Goal: Task Accomplishment & Management: Manage account settings

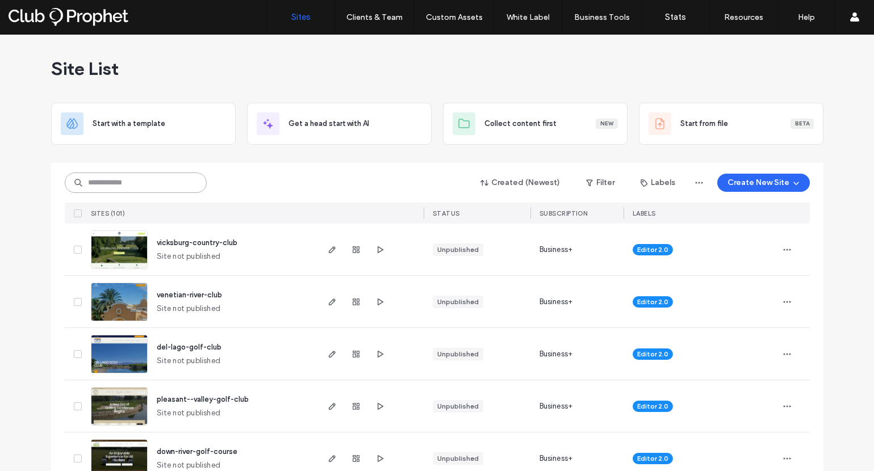
click at [166, 183] on input at bounding box center [136, 183] width 142 height 20
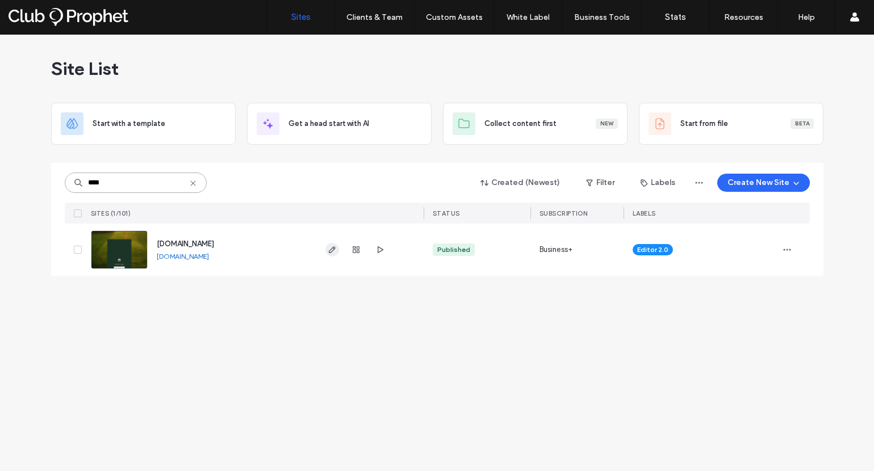
type input "****"
click at [329, 245] on icon "button" at bounding box center [332, 249] width 9 height 9
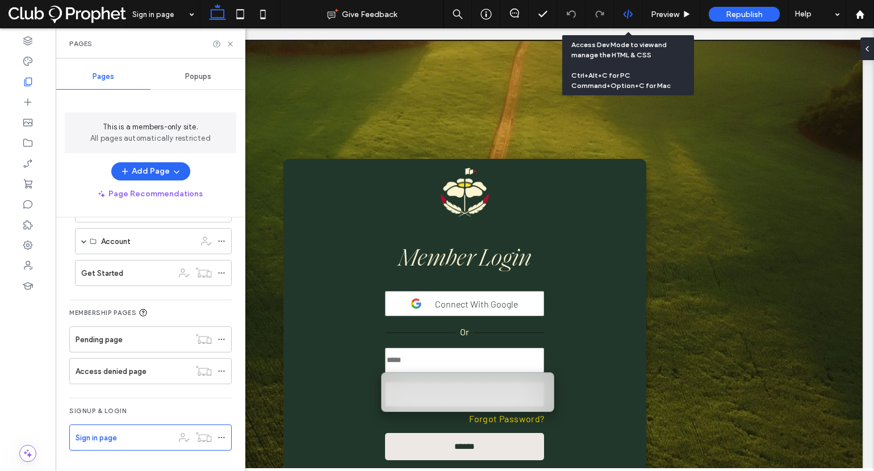
click at [630, 12] on use at bounding box center [627, 14] width 9 height 9
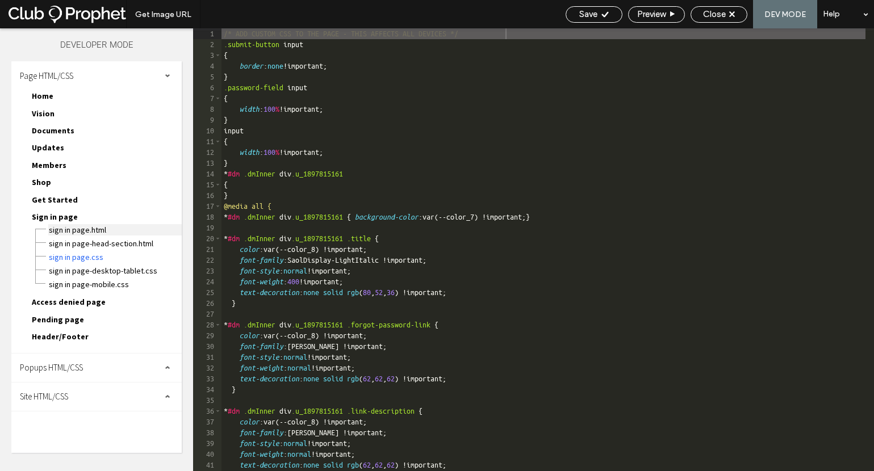
click at [77, 229] on span "Sign in page.html" at bounding box center [114, 229] width 133 height 11
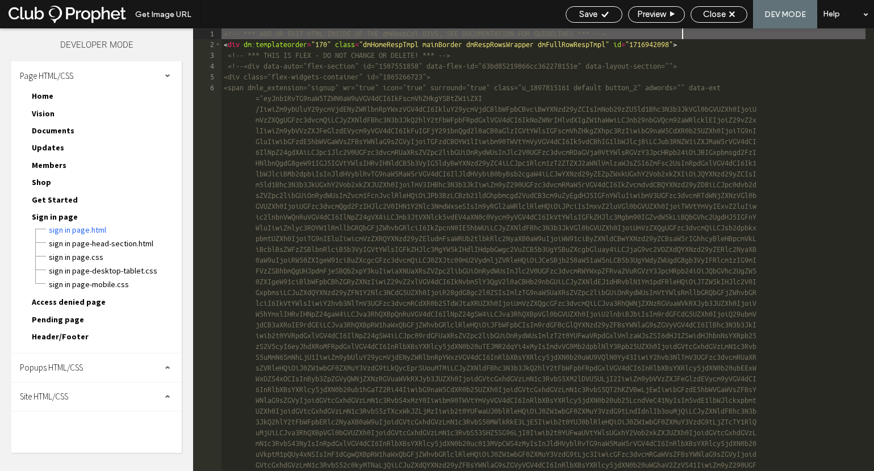
scroll to position [345, 0]
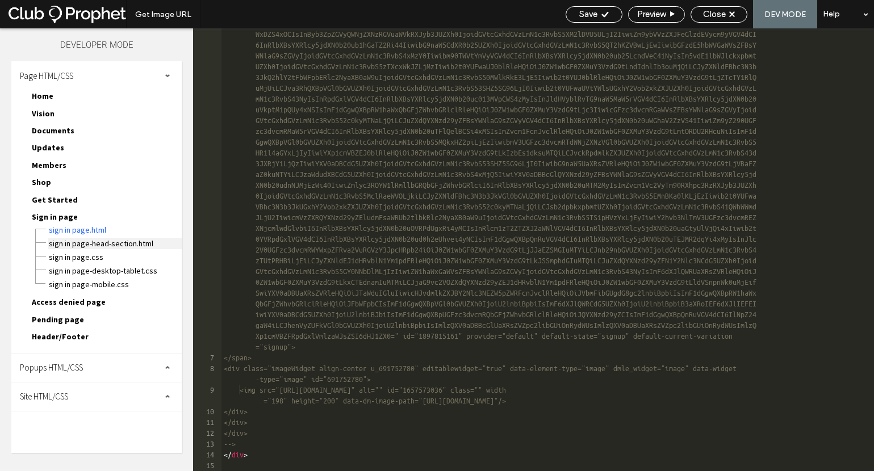
click at [116, 247] on span "Sign in page-head-section.html" at bounding box center [114, 243] width 133 height 11
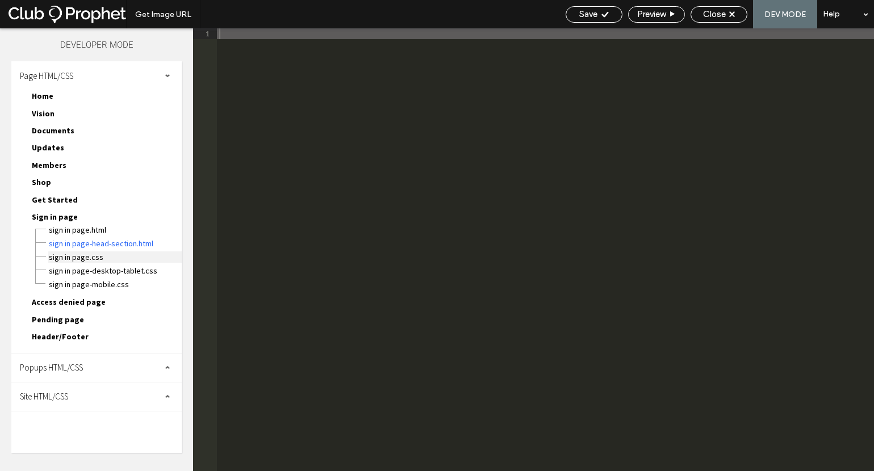
click at [93, 257] on span "Sign in page.css" at bounding box center [114, 257] width 133 height 11
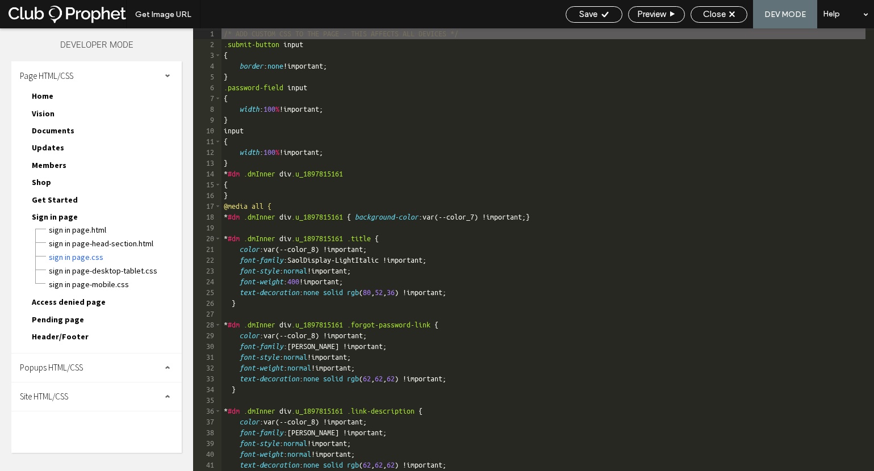
scroll to position [582, 0]
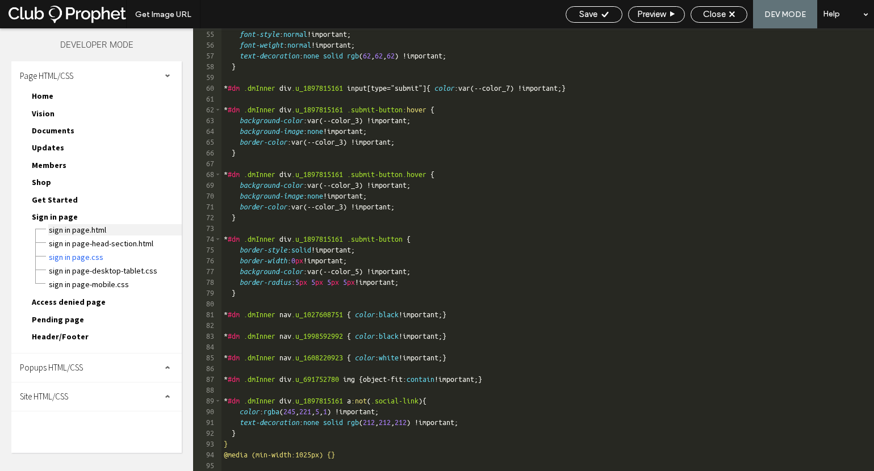
click at [86, 230] on span "Sign in page.html" at bounding box center [114, 229] width 133 height 11
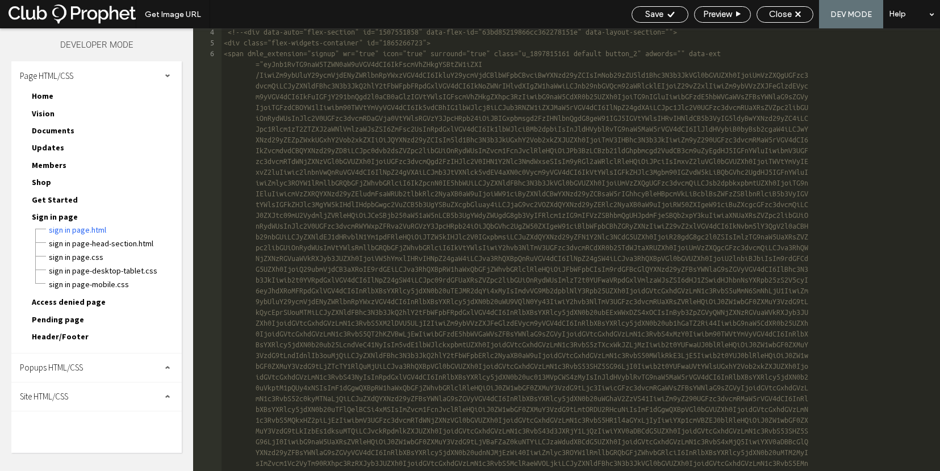
scroll to position [280, 0]
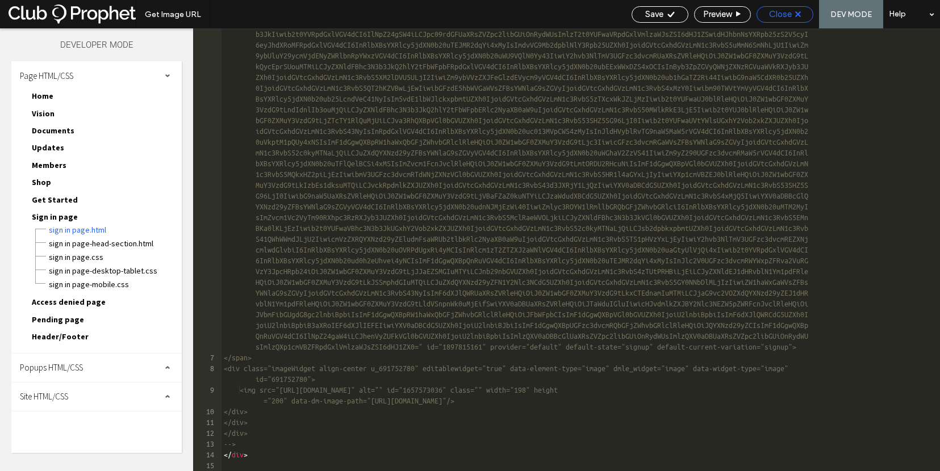
click at [775, 18] on span "Close" at bounding box center [780, 14] width 23 height 10
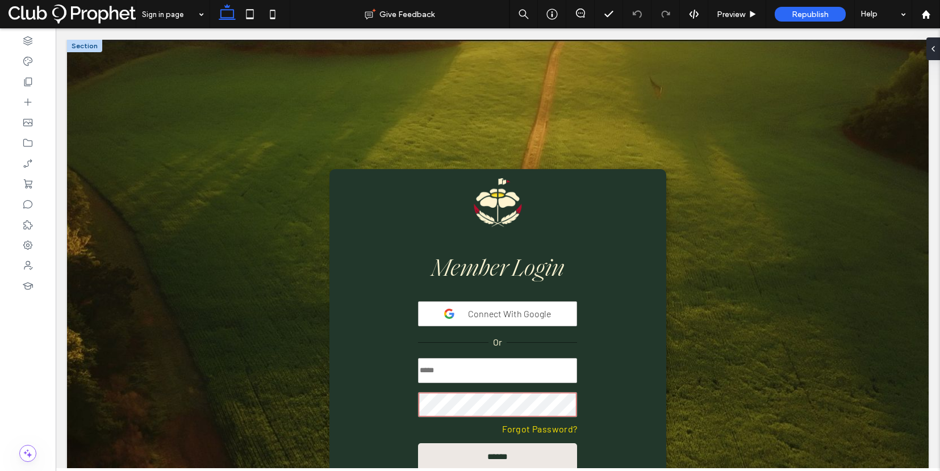
scroll to position [162, 0]
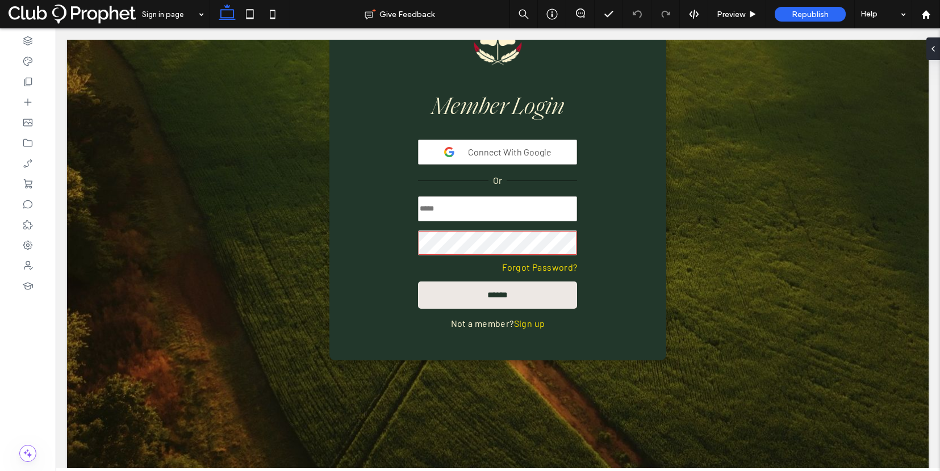
type input "**********"
click at [476, 278] on form "**********" at bounding box center [497, 248] width 159 height 122
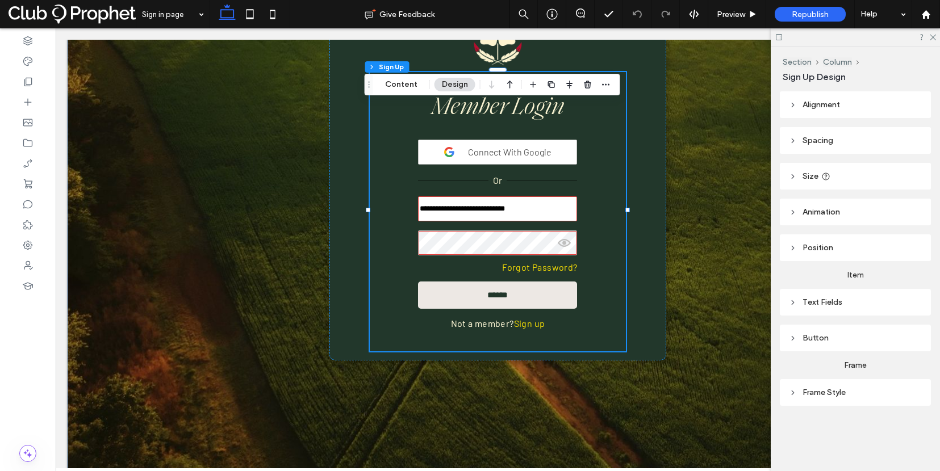
click at [791, 338] on icon at bounding box center [793, 338] width 8 height 8
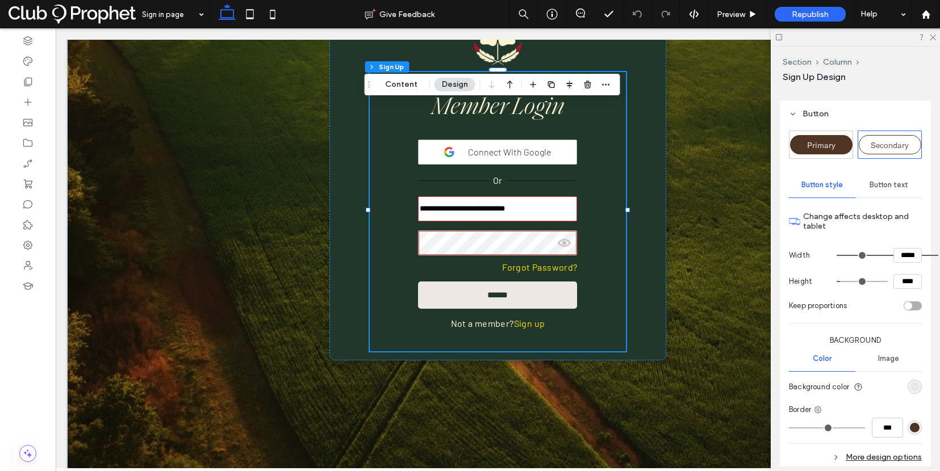
scroll to position [363, 0]
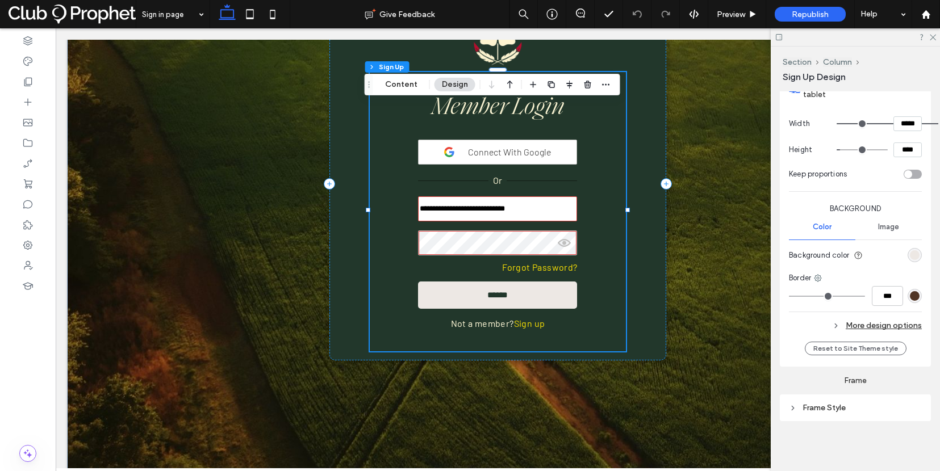
click at [533, 326] on link "Sign up" at bounding box center [529, 323] width 31 height 11
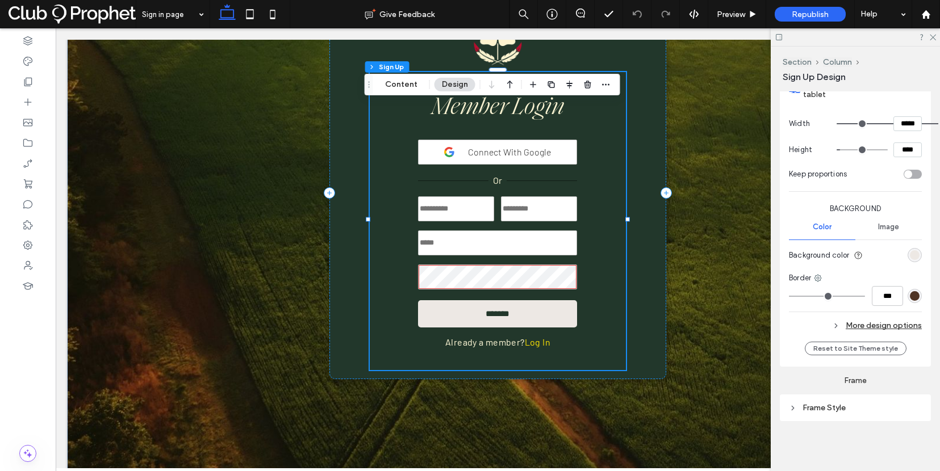
click at [527, 340] on link "Log In" at bounding box center [538, 342] width 26 height 11
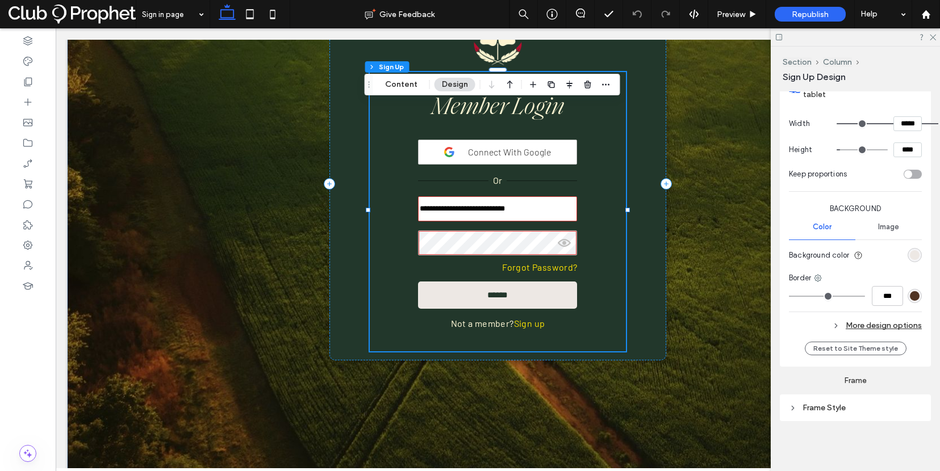
click at [526, 324] on link "Sign up" at bounding box center [529, 323] width 31 height 11
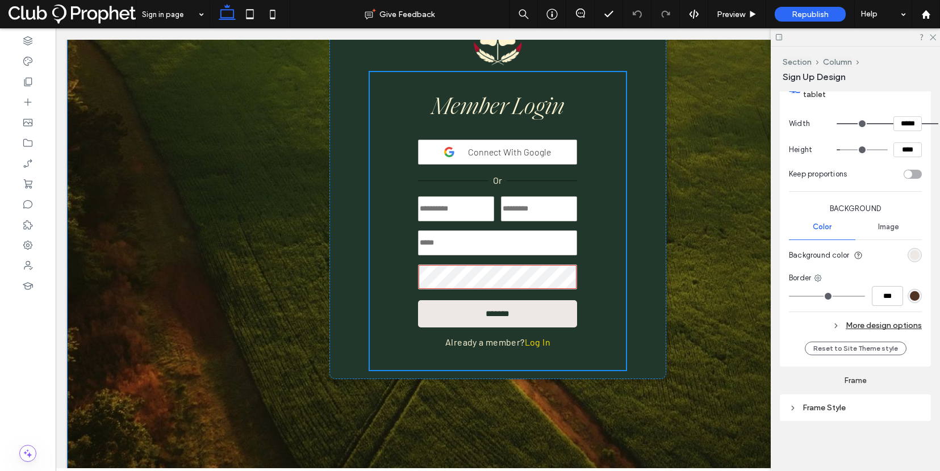
scroll to position [211, 0]
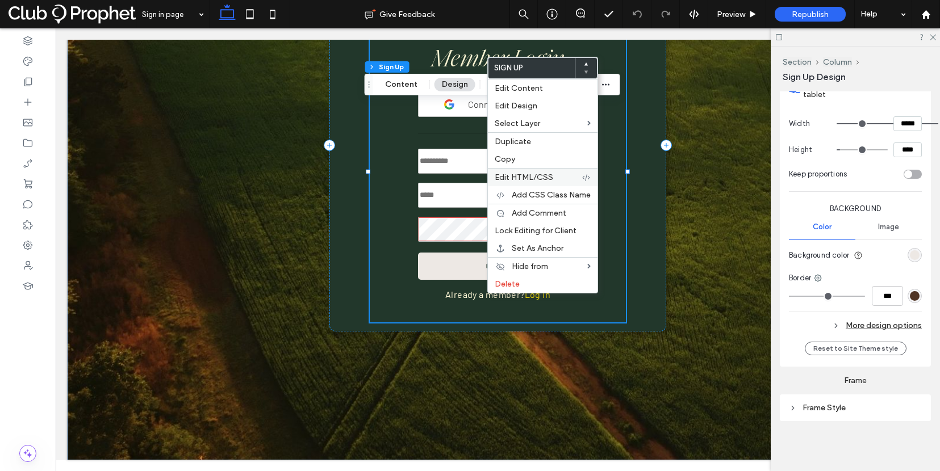
click at [541, 174] on span "Edit HTML/CSS" at bounding box center [524, 178] width 58 height 10
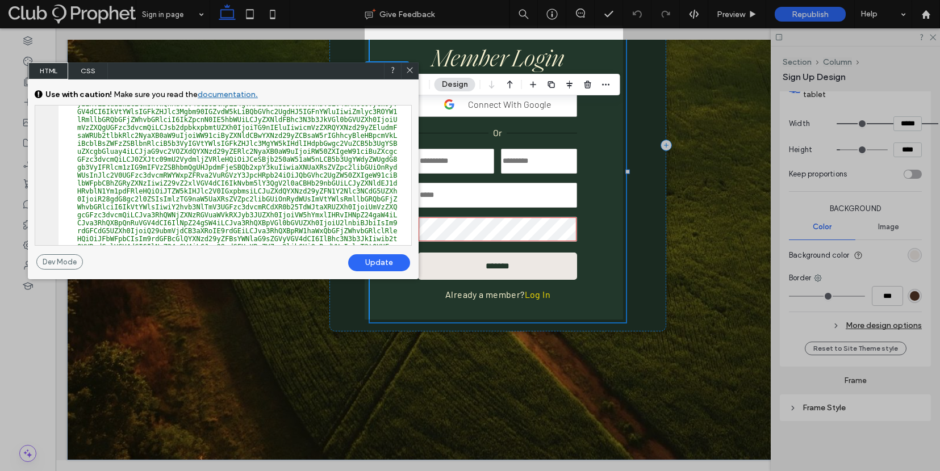
scroll to position [0, 0]
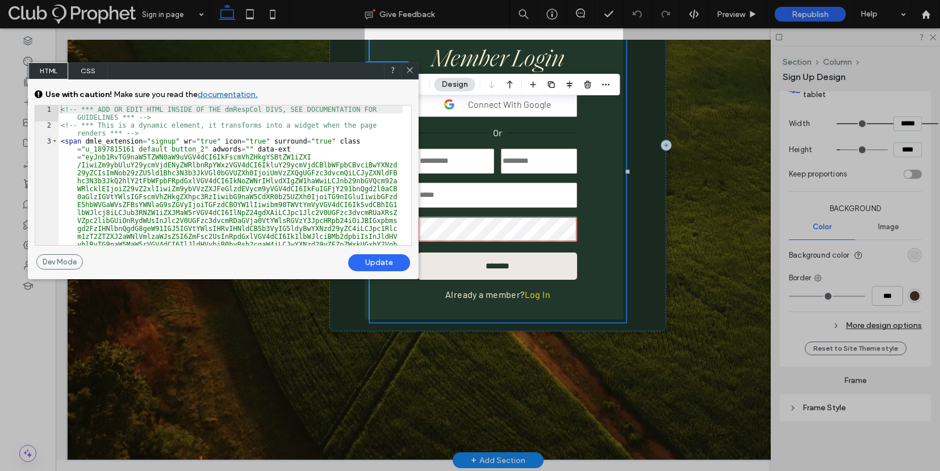
click at [602, 165] on div "**********" at bounding box center [498, 173] width 256 height 298
click at [598, 167] on div "**********" at bounding box center [498, 173] width 256 height 298
click at [409, 71] on icon at bounding box center [409, 70] width 9 height 9
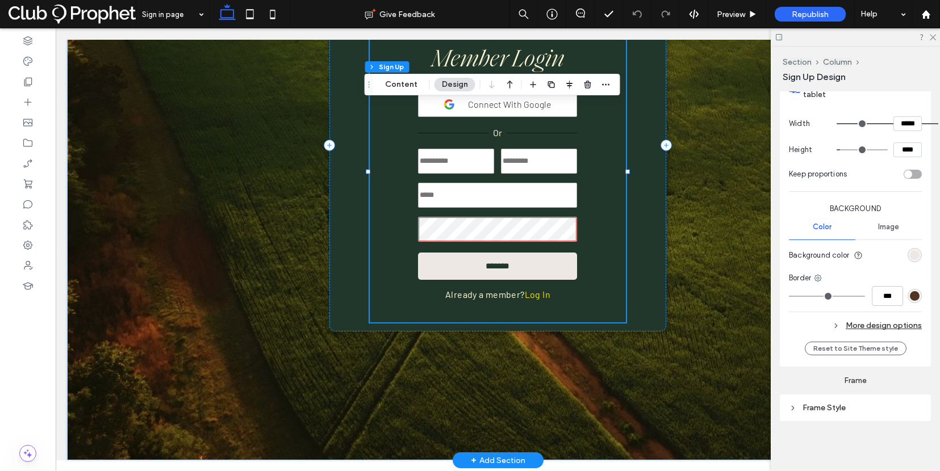
click at [602, 164] on div "**********" at bounding box center [498, 173] width 256 height 298
click at [704, 189] on div "**********" at bounding box center [497, 145] width 681 height 630
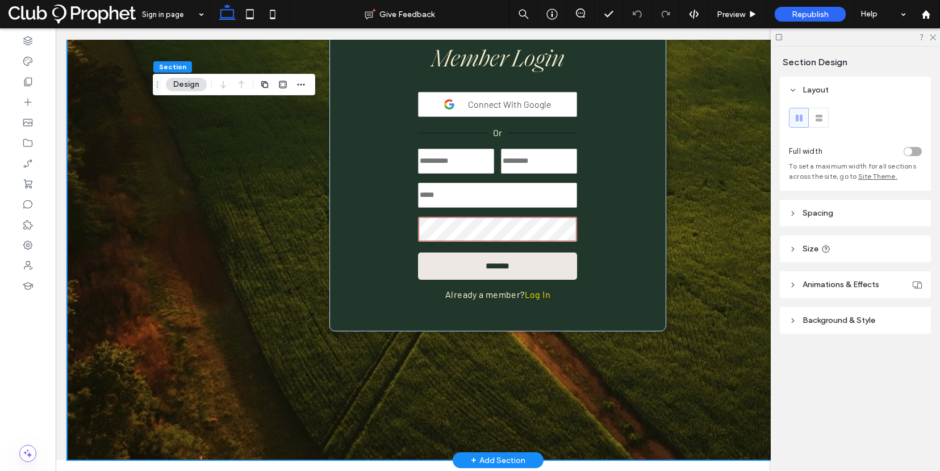
click at [572, 206] on form "*******" at bounding box center [497, 210] width 159 height 140
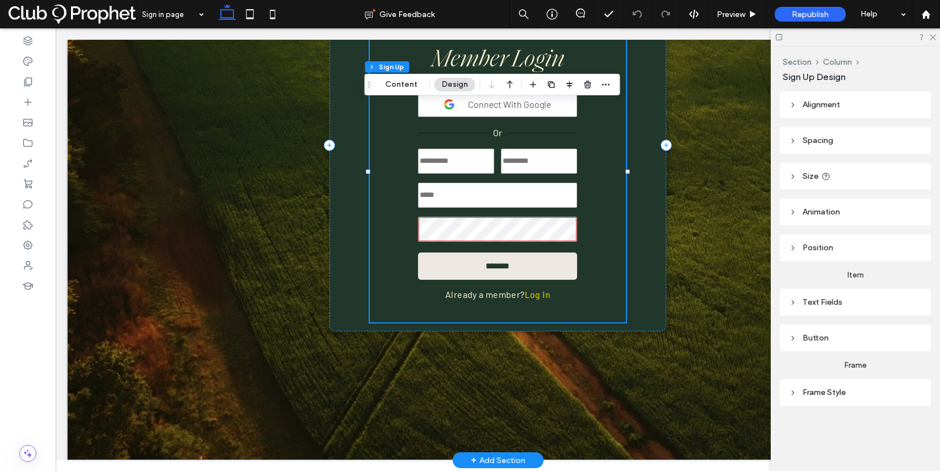
click at [564, 206] on form "*******" at bounding box center [497, 210] width 159 height 140
click at [587, 187] on div "**********" at bounding box center [498, 173] width 256 height 298
click at [403, 85] on button "Content" at bounding box center [401, 85] width 47 height 14
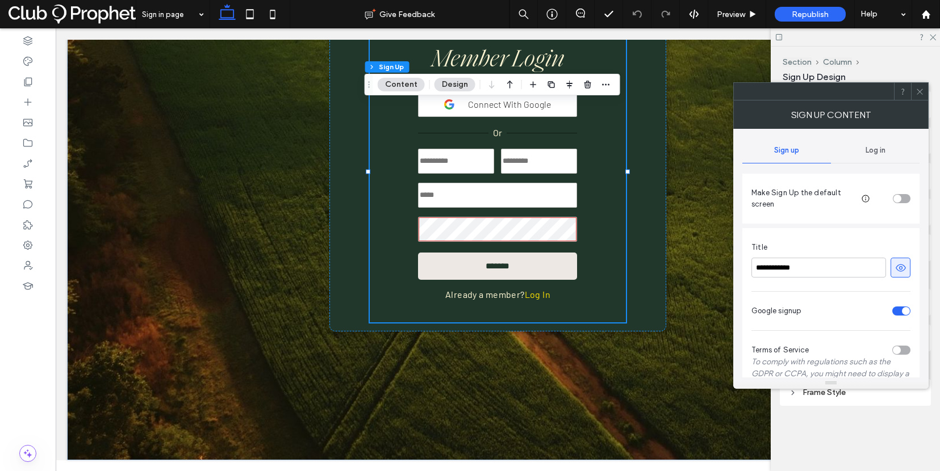
click at [873, 149] on span "Log in" at bounding box center [875, 150] width 20 height 9
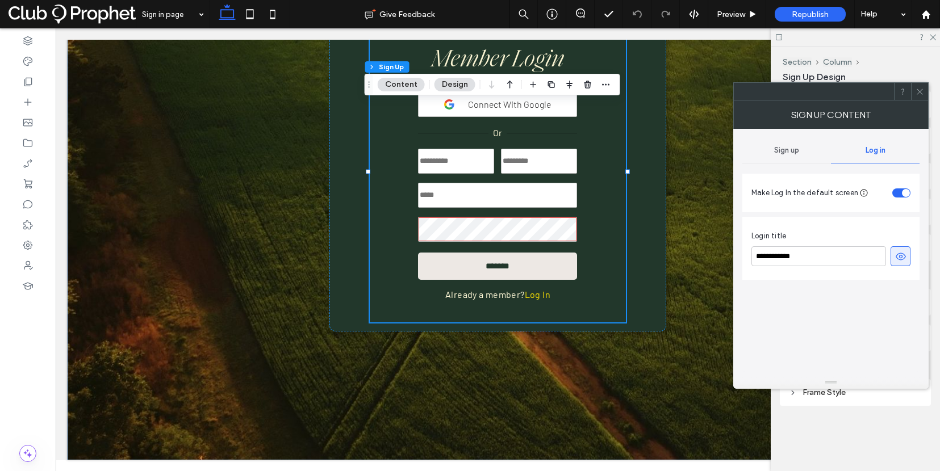
scroll to position [197, 0]
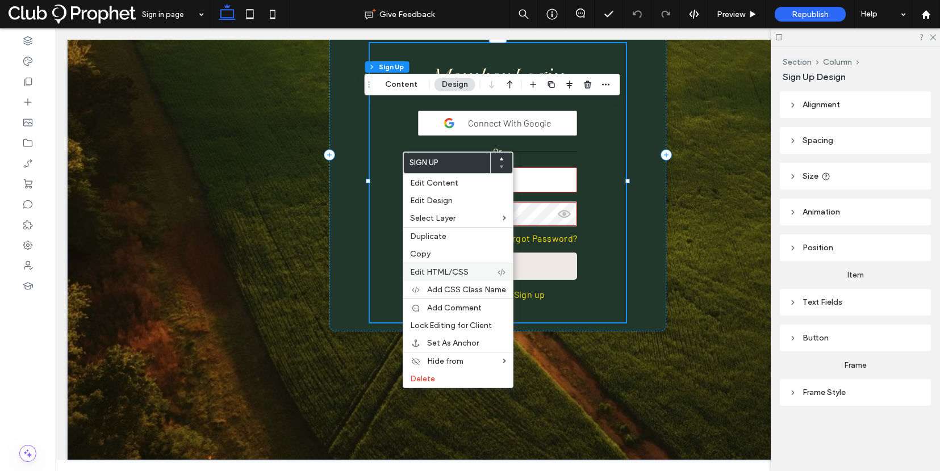
click at [431, 274] on span "Edit HTML/CSS" at bounding box center [439, 272] width 58 height 10
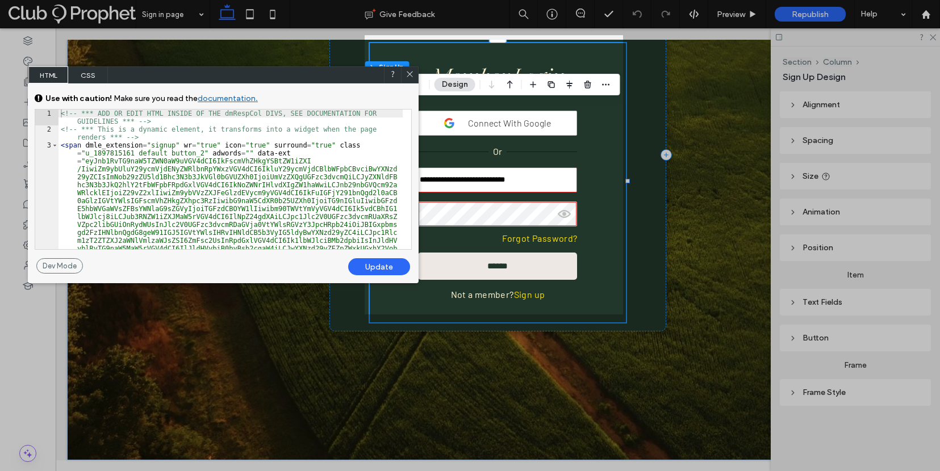
scroll to position [34, 0]
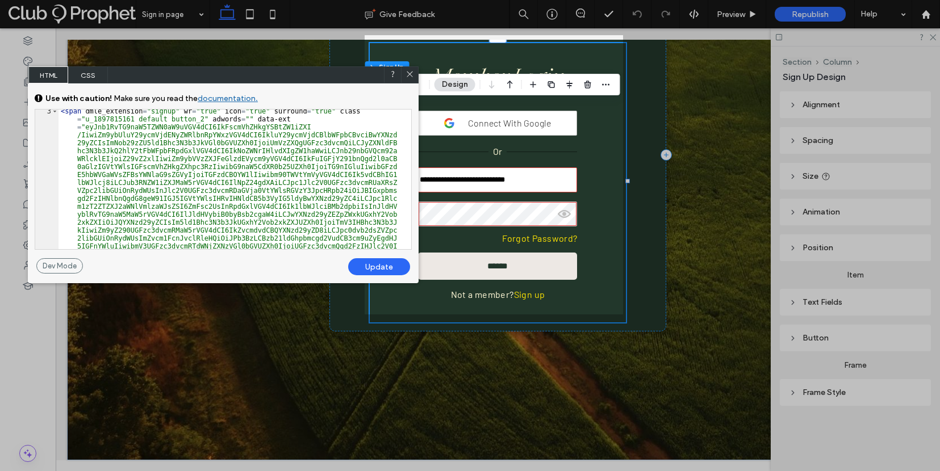
click at [409, 77] on icon at bounding box center [409, 74] width 9 height 9
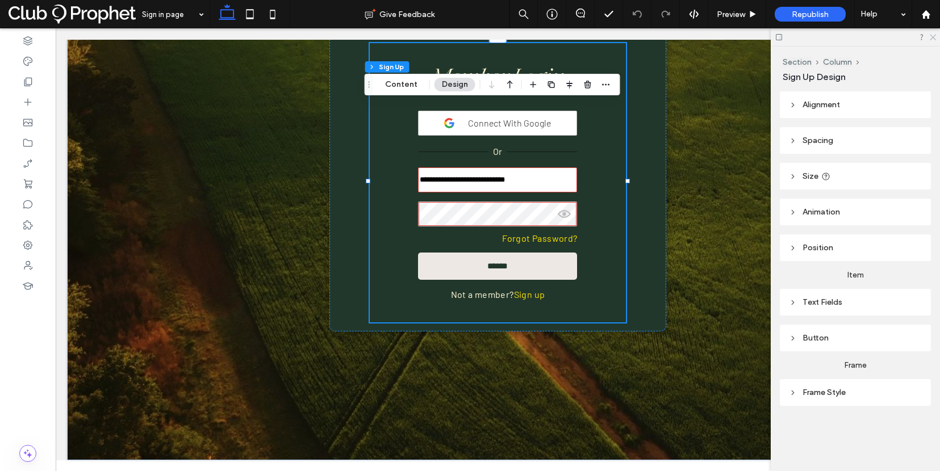
click at [873, 37] on icon at bounding box center [931, 36] width 7 height 7
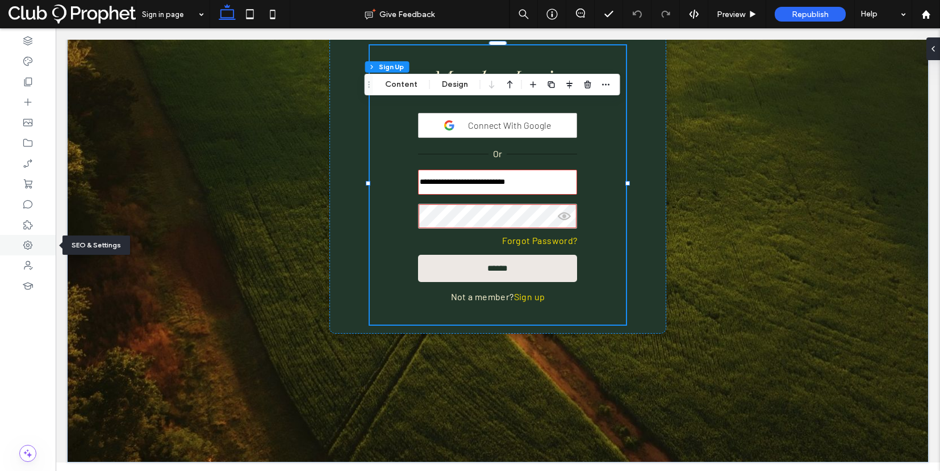
click at [27, 243] on icon at bounding box center [27, 245] width 11 height 11
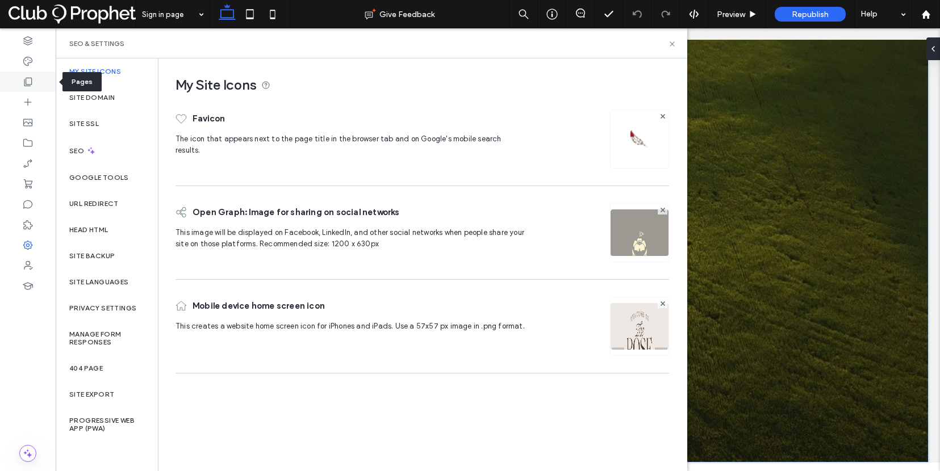
click at [31, 87] on icon at bounding box center [27, 81] width 11 height 11
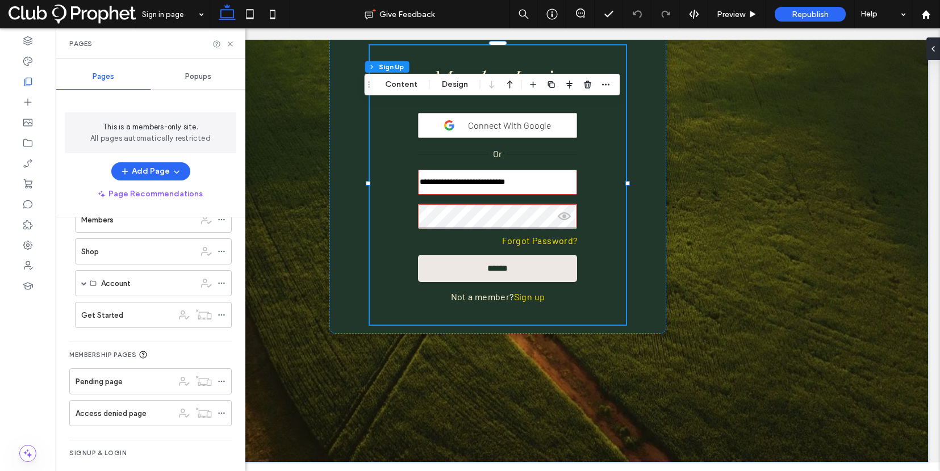
scroll to position [199, 0]
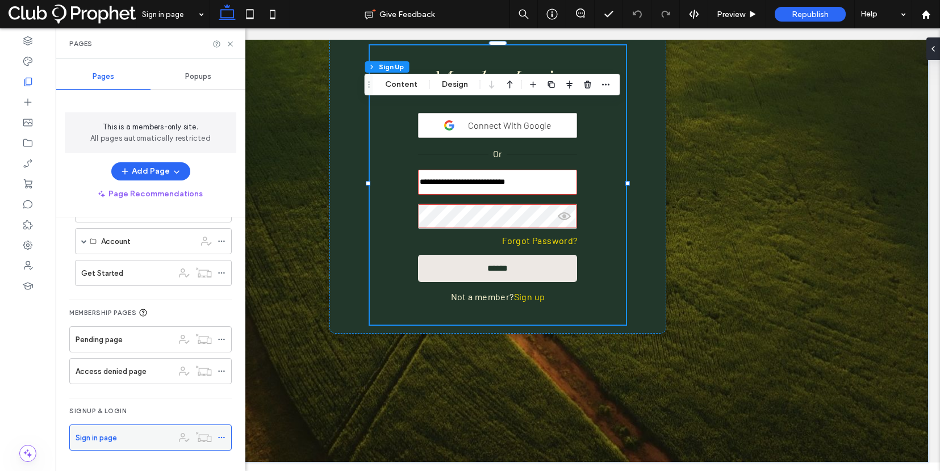
click at [221, 439] on icon at bounding box center [221, 438] width 8 height 8
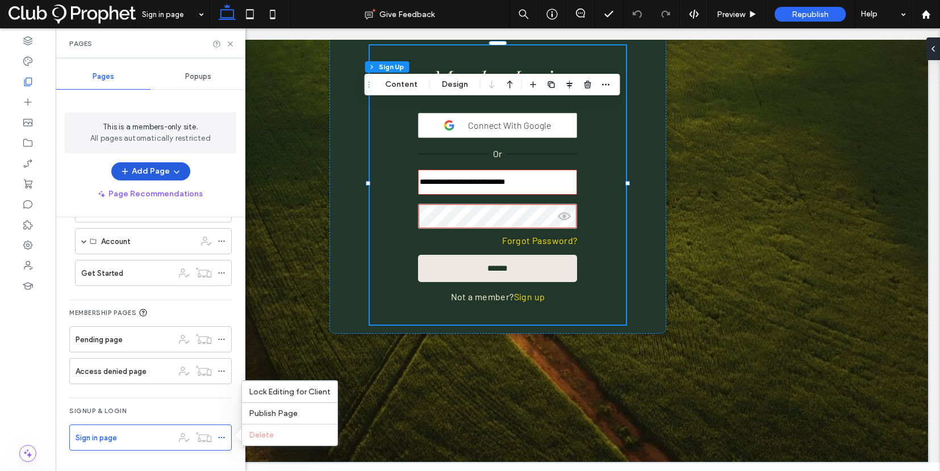
click at [166, 173] on button "Add Page" at bounding box center [150, 171] width 79 height 18
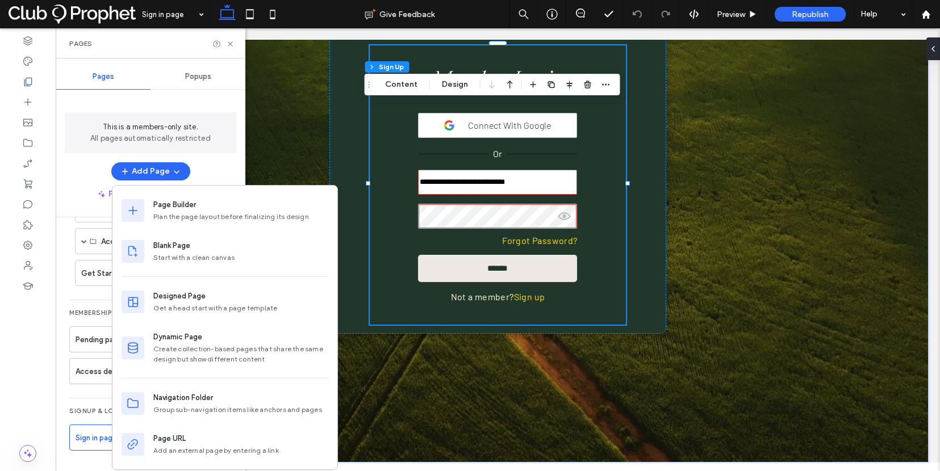
click at [87, 176] on div "Add Page" at bounding box center [151, 171] width 190 height 18
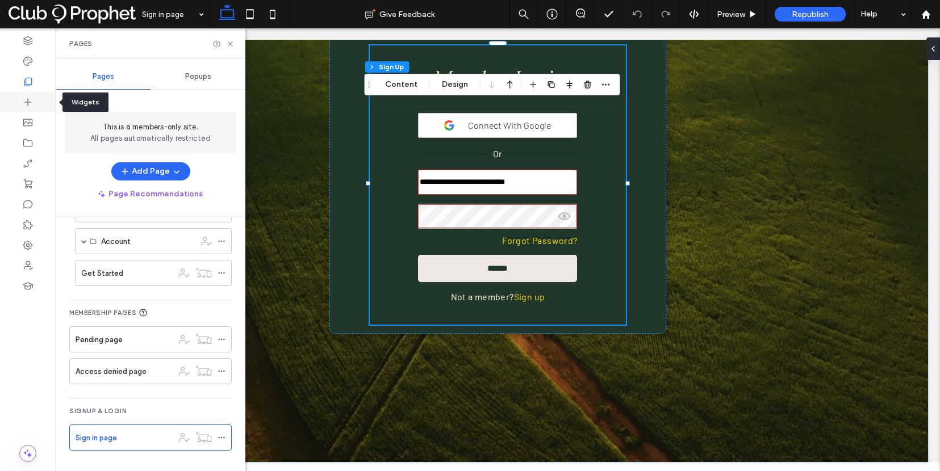
click at [26, 102] on use at bounding box center [27, 102] width 7 height 7
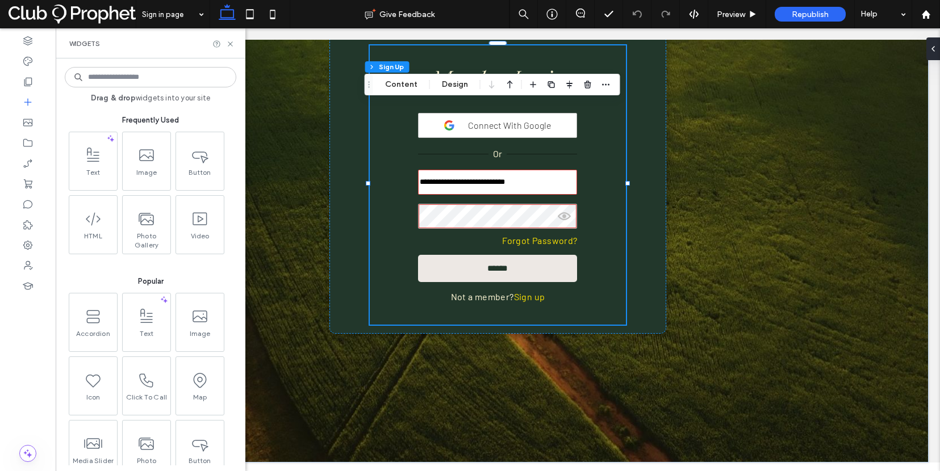
click at [105, 79] on input at bounding box center [150, 77] width 171 height 20
type input "*"
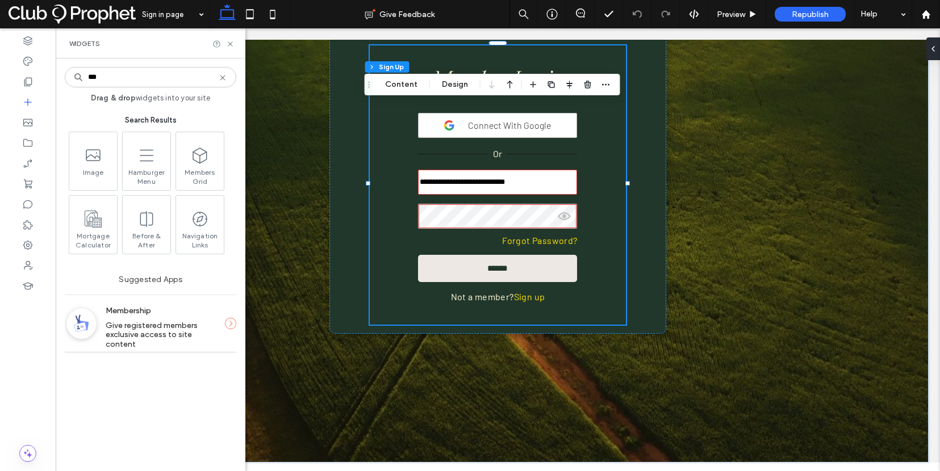
type input "***"
click at [153, 325] on span "Give registered members exclusive access to site content" at bounding box center [153, 335] width 94 height 28
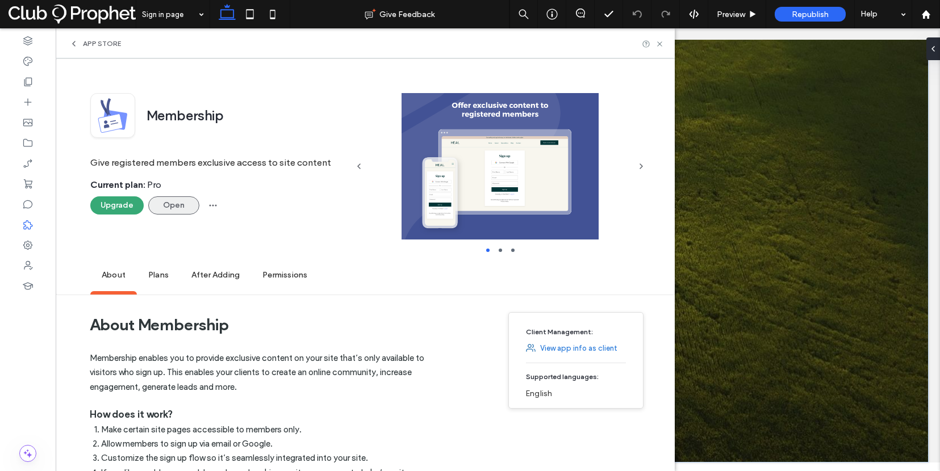
click at [184, 206] on button "Open" at bounding box center [173, 205] width 51 height 18
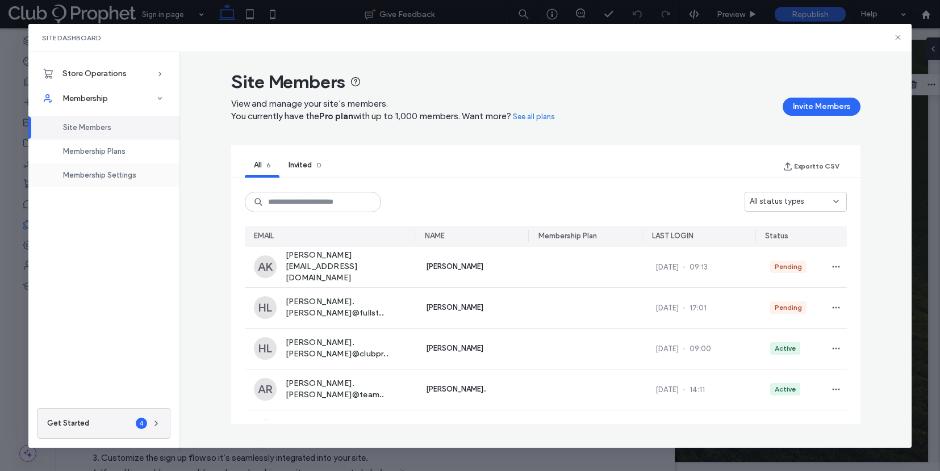
click at [133, 174] on span "Membership Settings" at bounding box center [99, 175] width 73 height 9
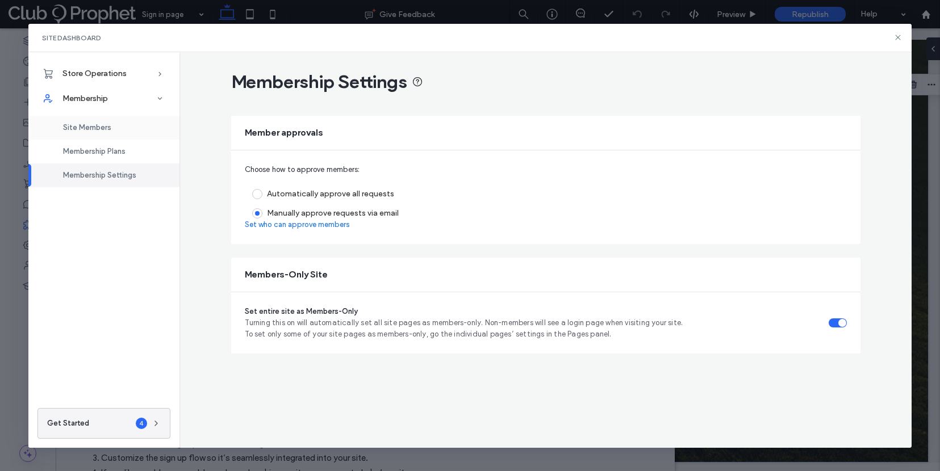
click at [131, 128] on div "Site Members" at bounding box center [103, 128] width 151 height 24
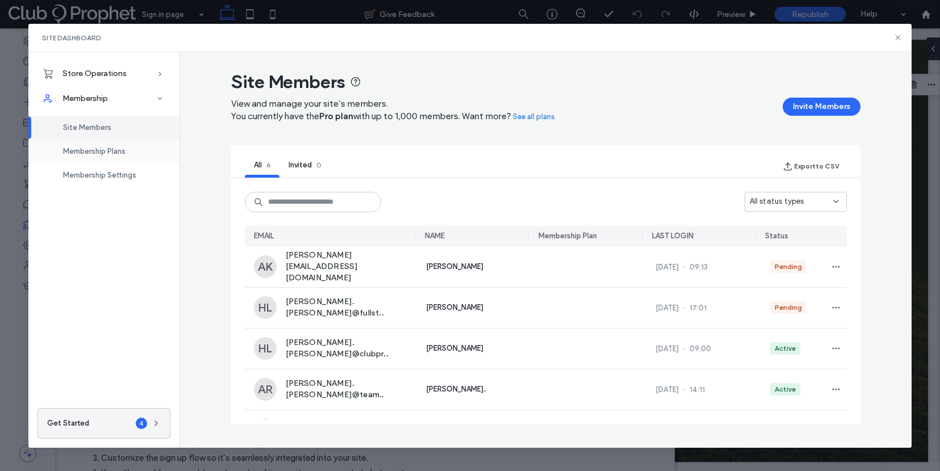
click at [115, 154] on span "Membership Plans" at bounding box center [94, 151] width 62 height 9
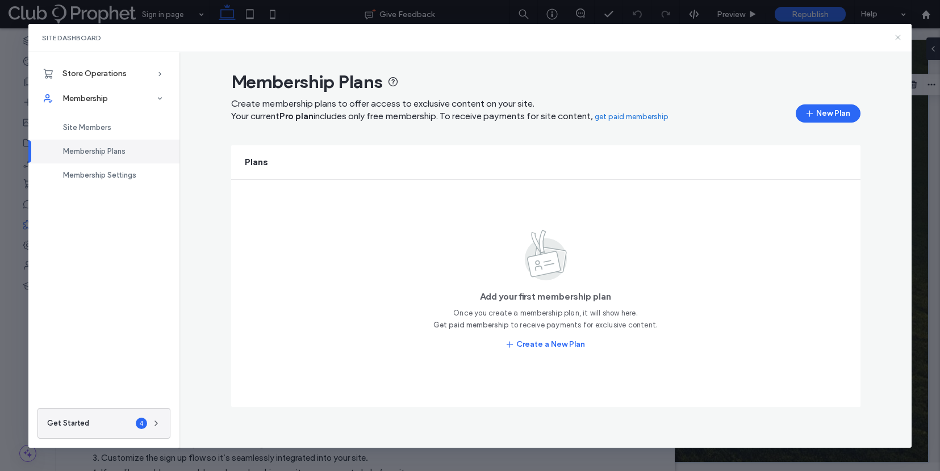
click at [873, 37] on icon at bounding box center [897, 37] width 9 height 9
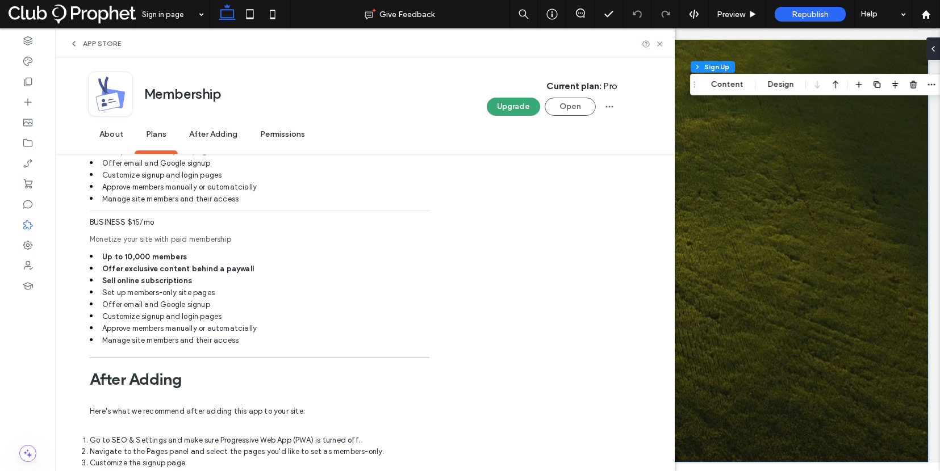
scroll to position [783, 0]
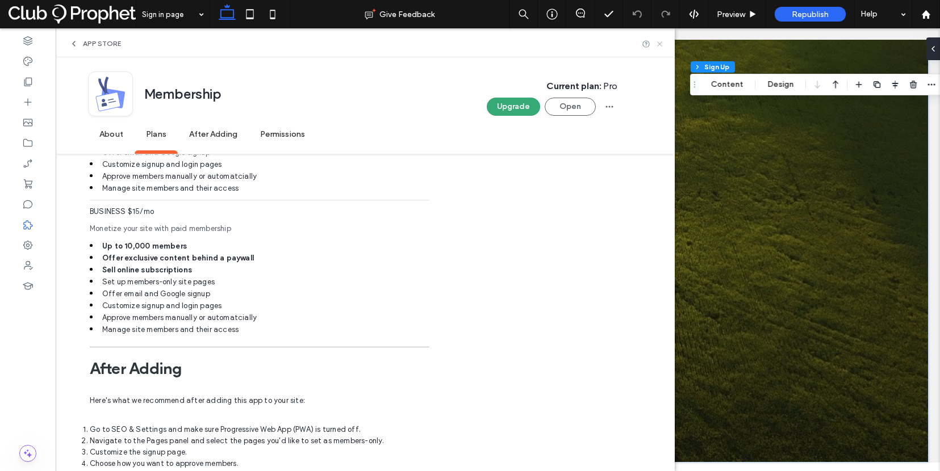
click at [664, 45] on icon at bounding box center [659, 44] width 9 height 9
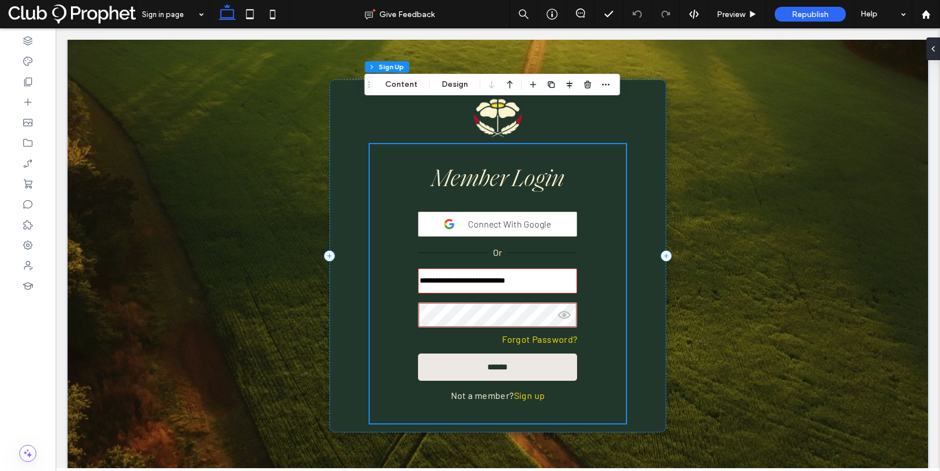
scroll to position [135, 0]
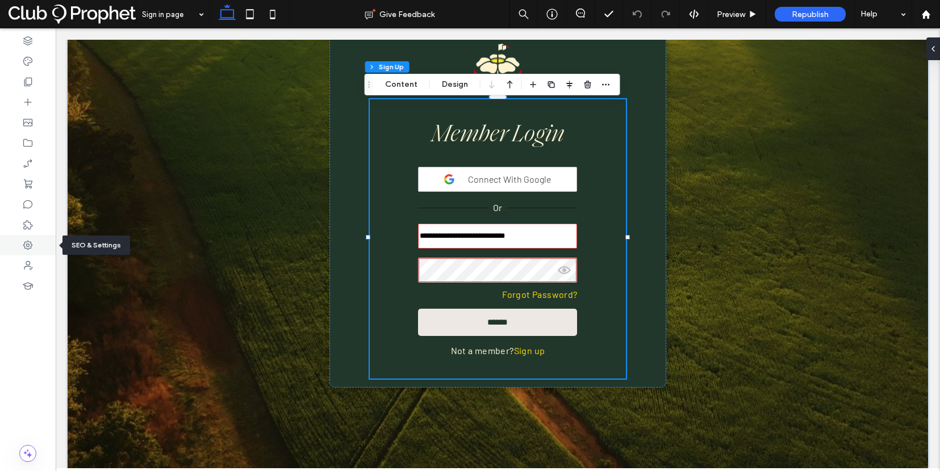
click at [19, 241] on div at bounding box center [28, 245] width 56 height 20
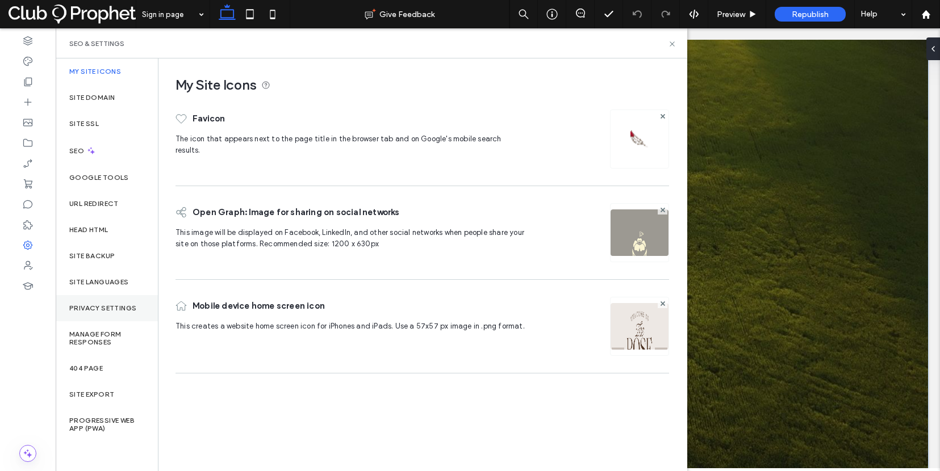
click at [99, 313] on div "Privacy Settings" at bounding box center [107, 308] width 102 height 26
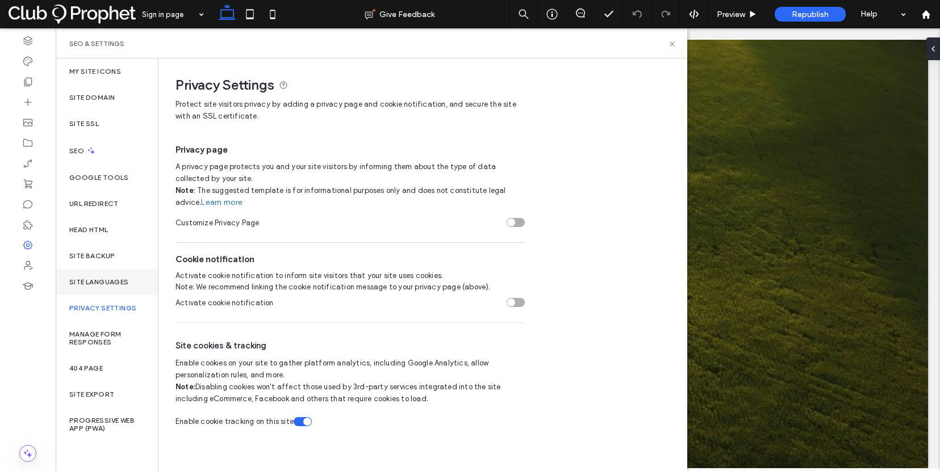
click at [107, 286] on div "Site Languages" at bounding box center [107, 282] width 102 height 26
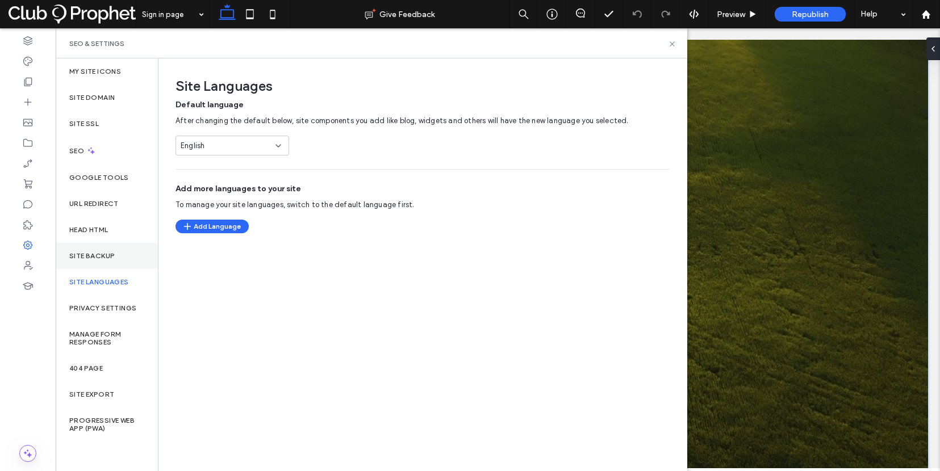
click at [115, 257] on div "Site Backup" at bounding box center [107, 256] width 102 height 26
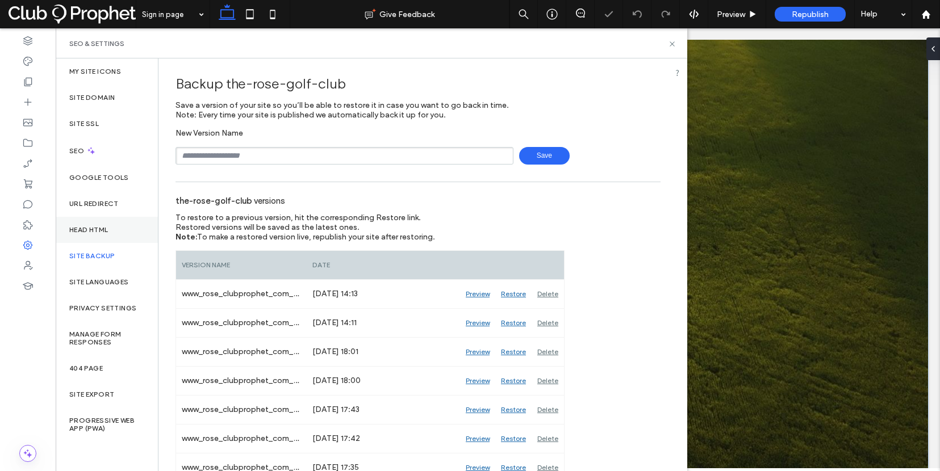
click at [114, 226] on div "Head HTML" at bounding box center [107, 230] width 102 height 26
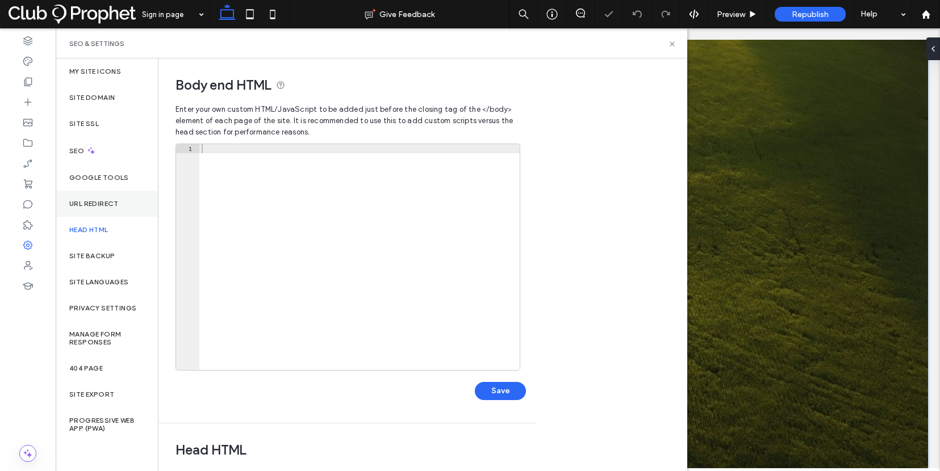
click at [116, 206] on label "URL Redirect" at bounding box center [93, 204] width 49 height 8
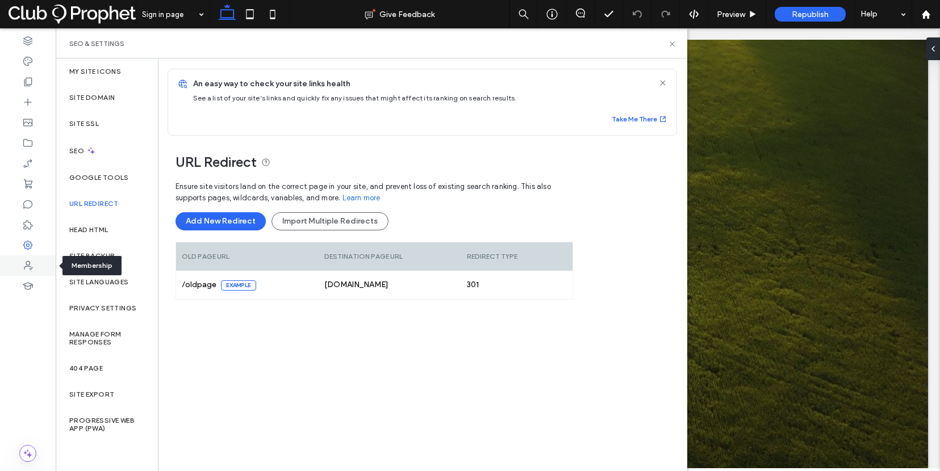
click at [28, 264] on icon at bounding box center [27, 265] width 11 height 11
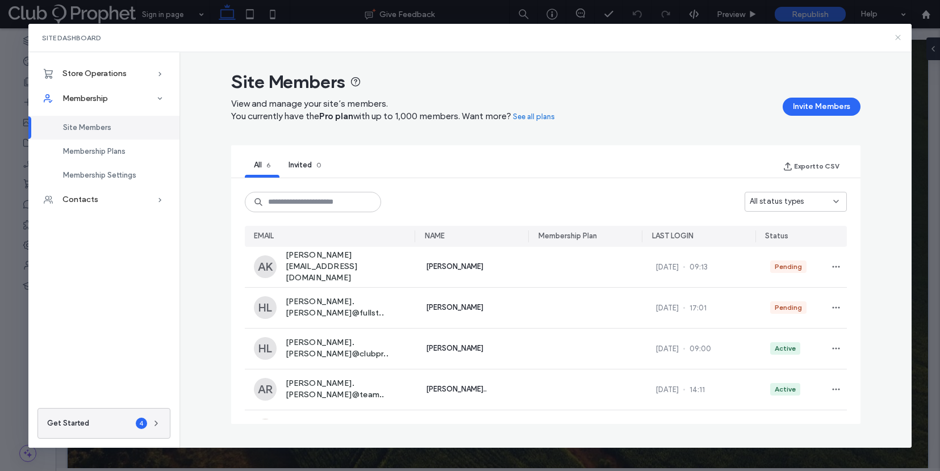
drag, startPoint x: 895, startPoint y: 34, endPoint x: 778, endPoint y: 7, distance: 120.1
click at [873, 34] on icon at bounding box center [897, 37] width 9 height 9
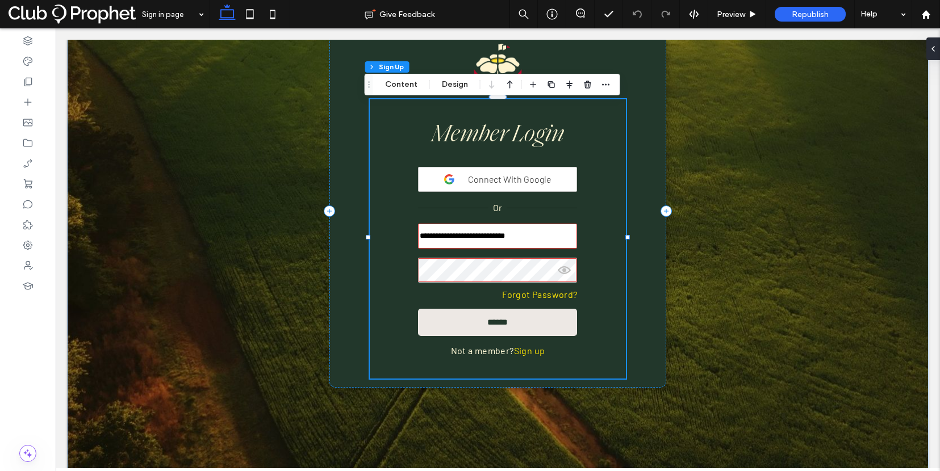
click at [545, 155] on div "**********" at bounding box center [497, 237] width 168 height 238
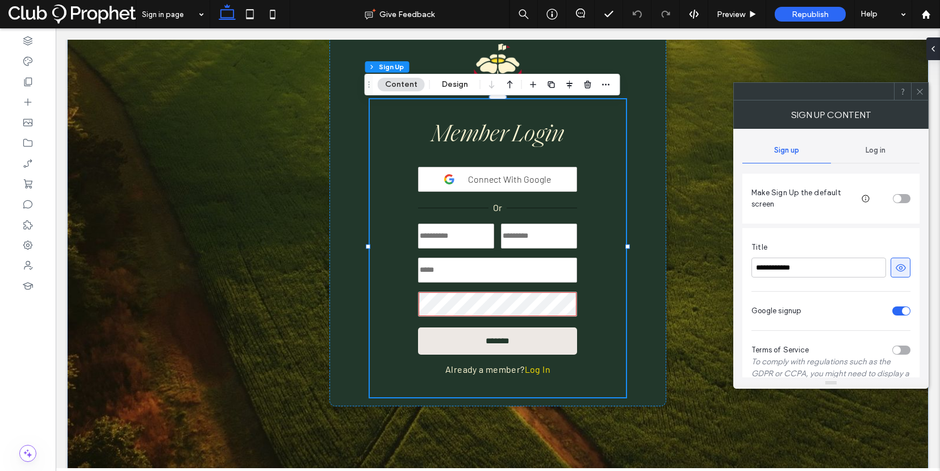
click at [873, 149] on span "Log in" at bounding box center [875, 150] width 20 height 9
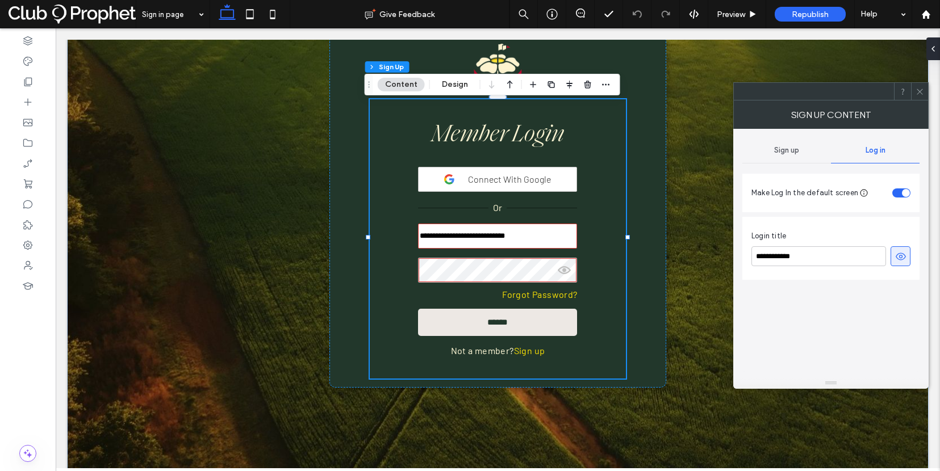
click at [789, 152] on span "Sign up" at bounding box center [786, 150] width 25 height 9
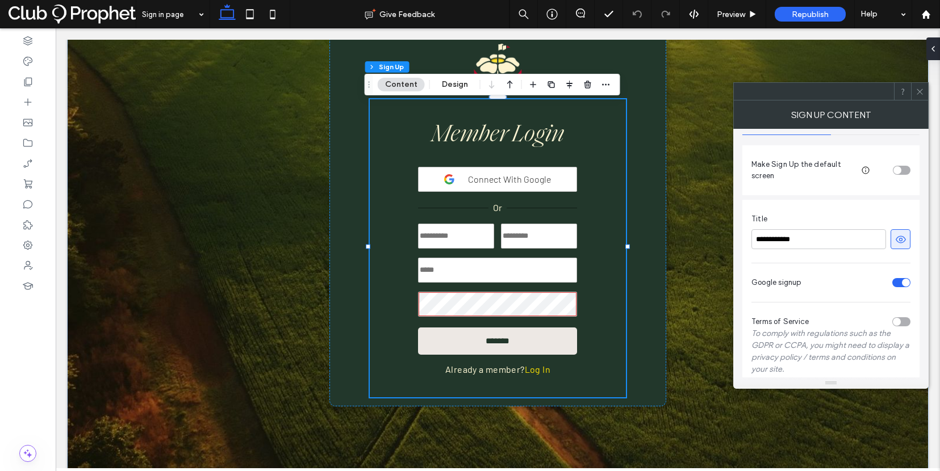
scroll to position [59, 0]
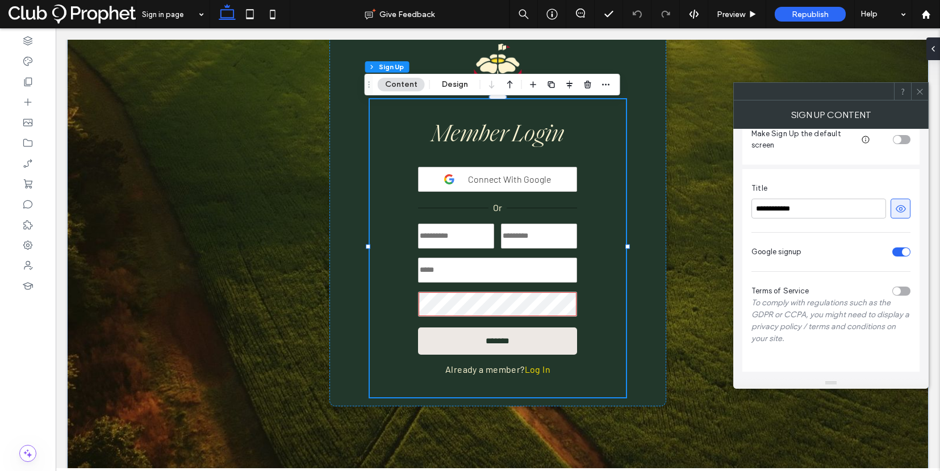
click at [873, 292] on div "toggle" at bounding box center [901, 291] width 18 height 9
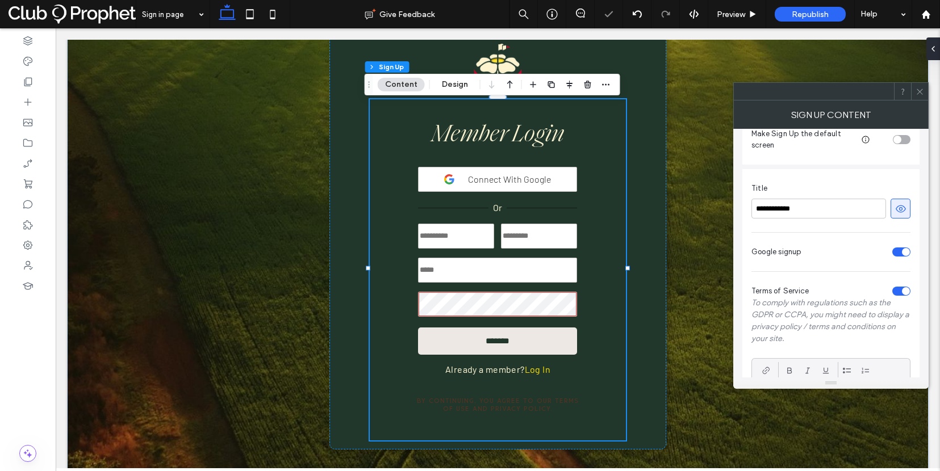
click at [873, 292] on div "toggle" at bounding box center [906, 291] width 8 height 8
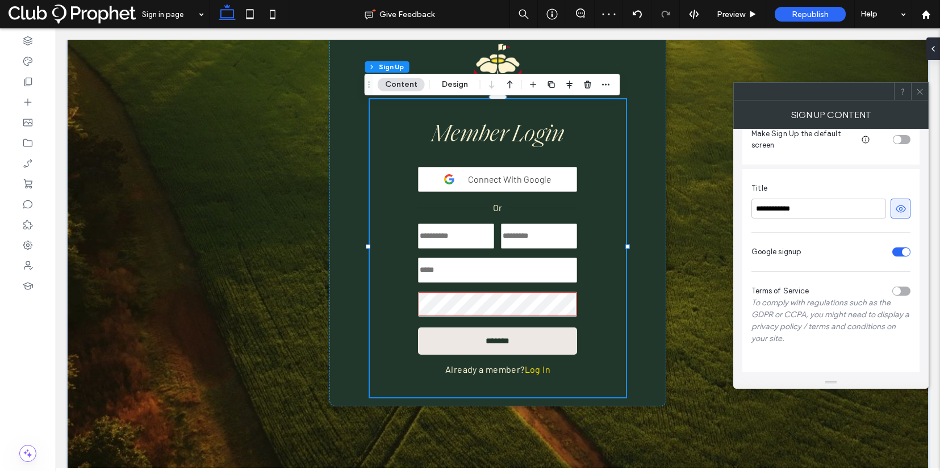
click at [873, 295] on div "toggle" at bounding box center [901, 291] width 18 height 9
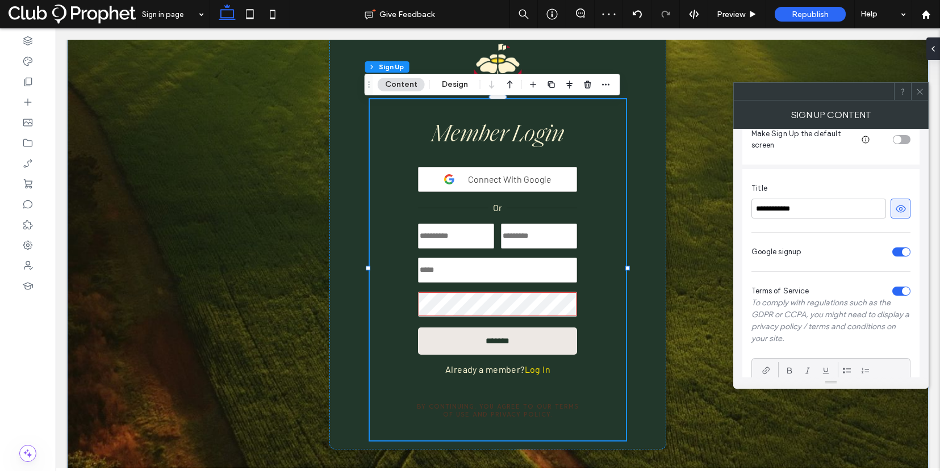
click at [873, 294] on div "toggle" at bounding box center [906, 291] width 8 height 8
